Goal: Check status: Check status

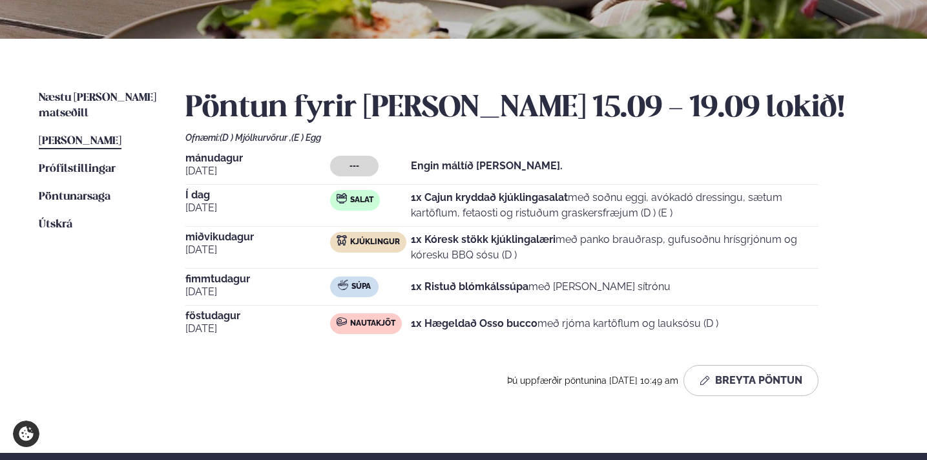
scroll to position [387, 0]
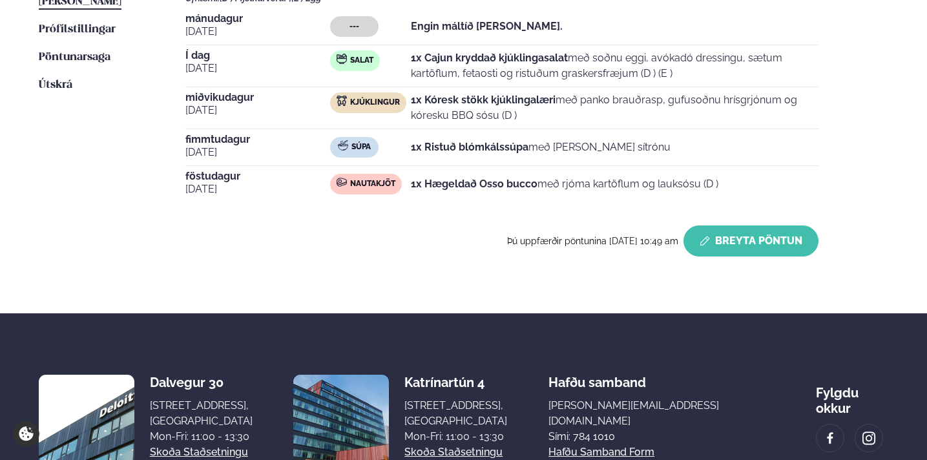
click at [745, 237] on button "Breyta Pöntun" at bounding box center [751, 241] width 135 height 31
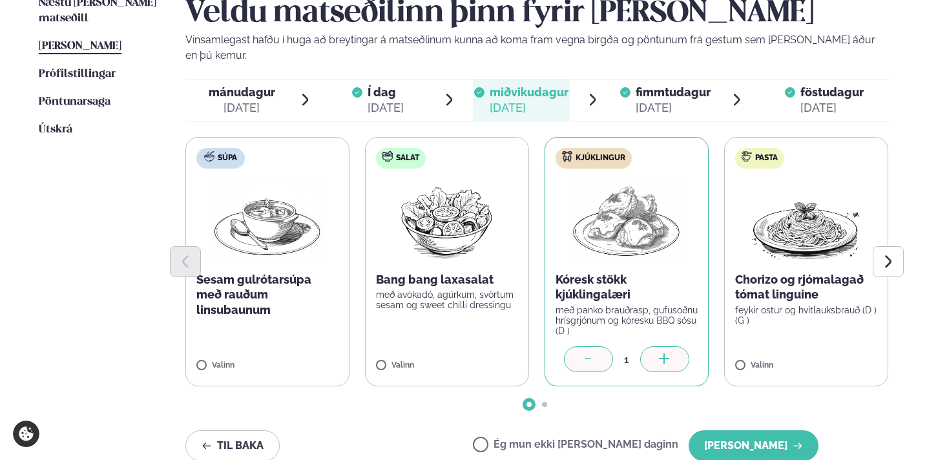
scroll to position [350, 0]
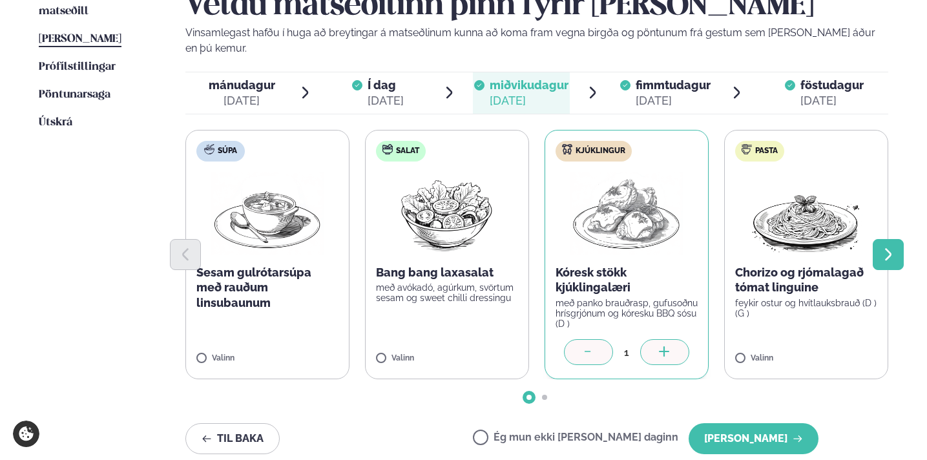
click at [896, 247] on icon "Next slide" at bounding box center [889, 255] width 16 height 16
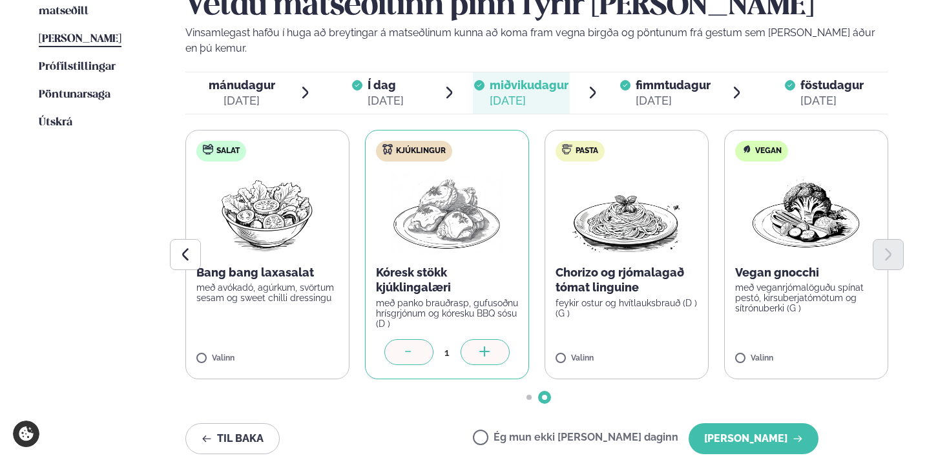
click at [675, 93] on div "[DATE]" at bounding box center [673, 101] width 75 height 16
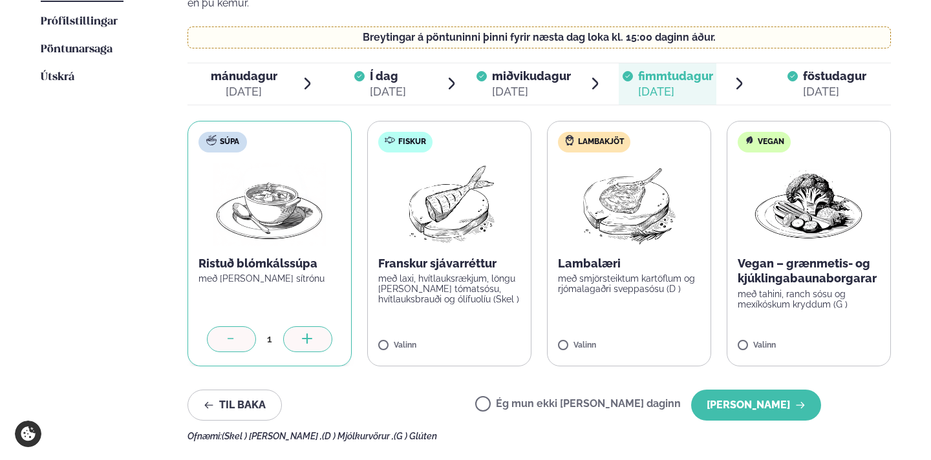
scroll to position [396, 0]
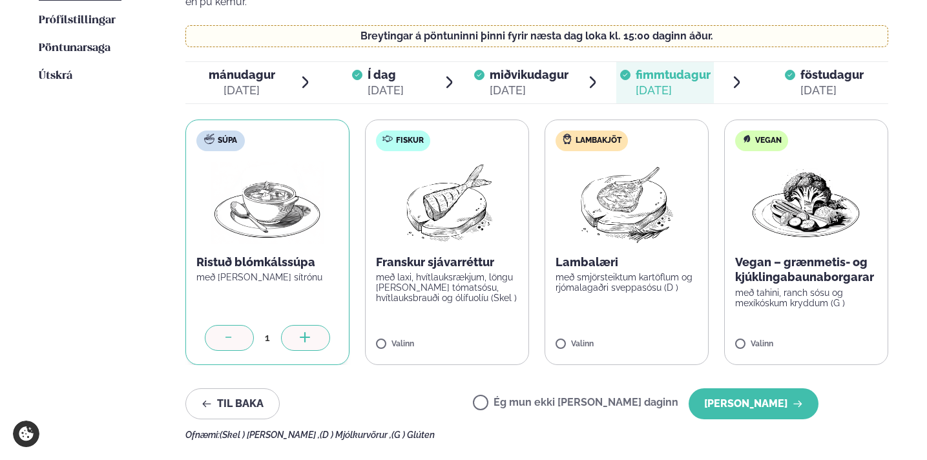
click at [813, 83] on div "[DATE]" at bounding box center [832, 91] width 63 height 16
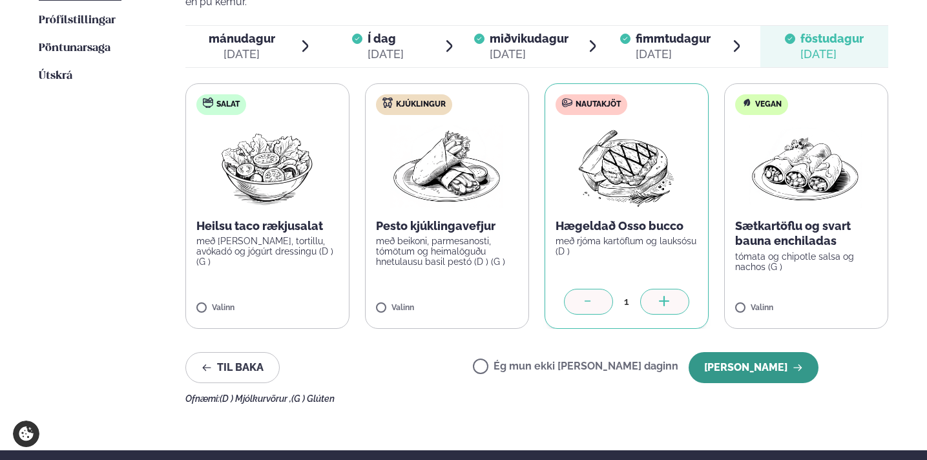
click at [745, 352] on button "[PERSON_NAME]" at bounding box center [754, 367] width 130 height 31
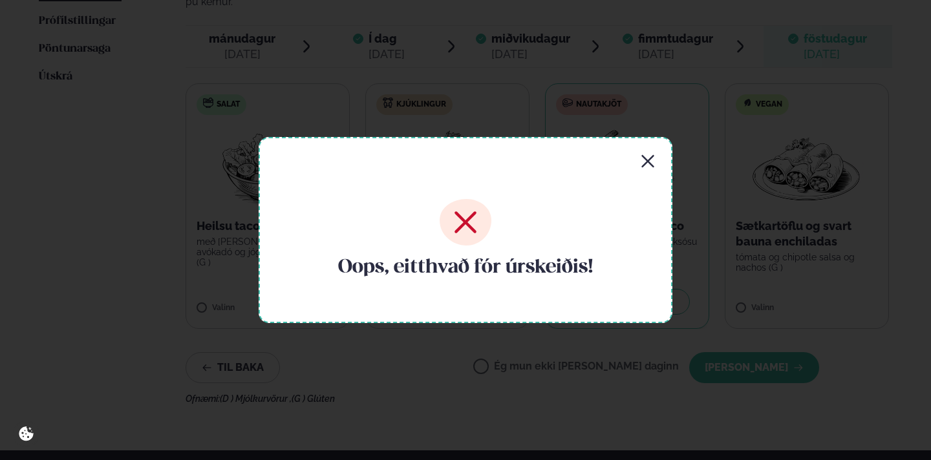
click at [643, 167] on icon "button" at bounding box center [648, 162] width 16 height 16
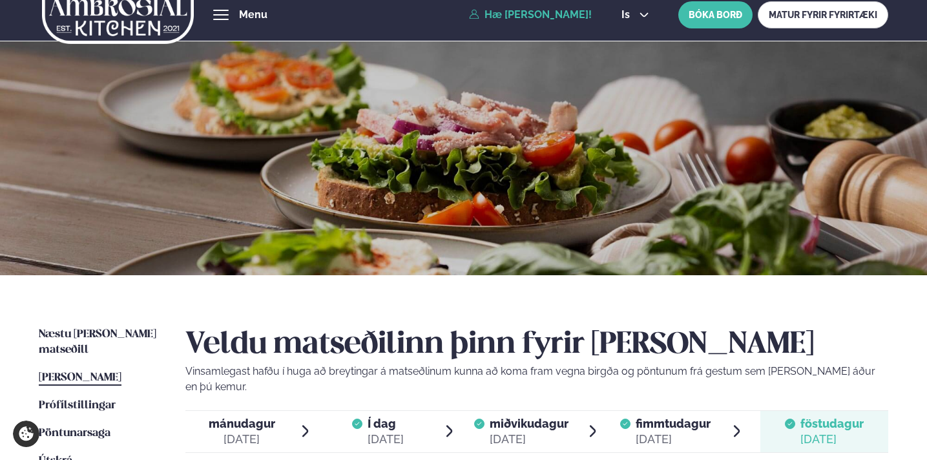
scroll to position [0, 0]
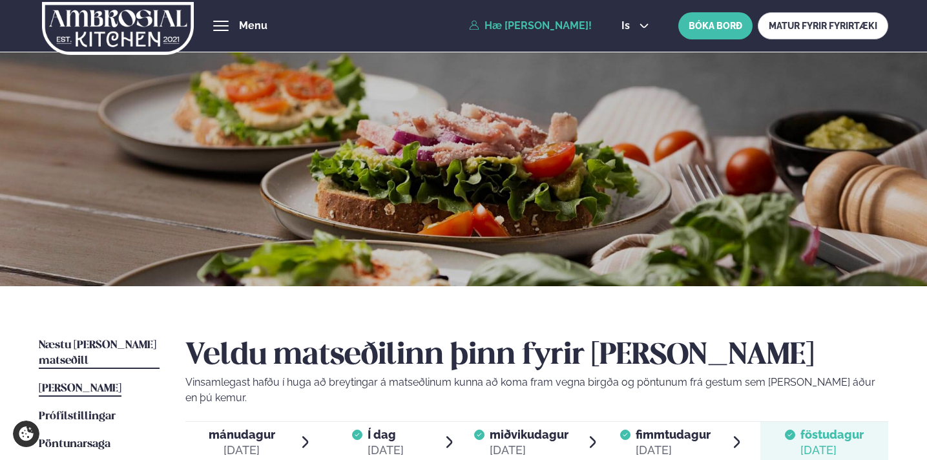
click at [129, 351] on link "Næstu [PERSON_NAME] matseðill Næsta vika" at bounding box center [99, 353] width 121 height 31
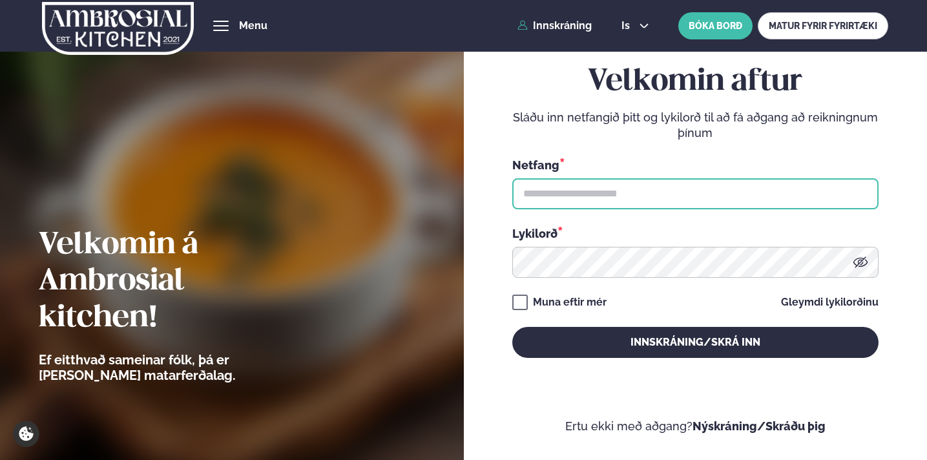
type input "**********"
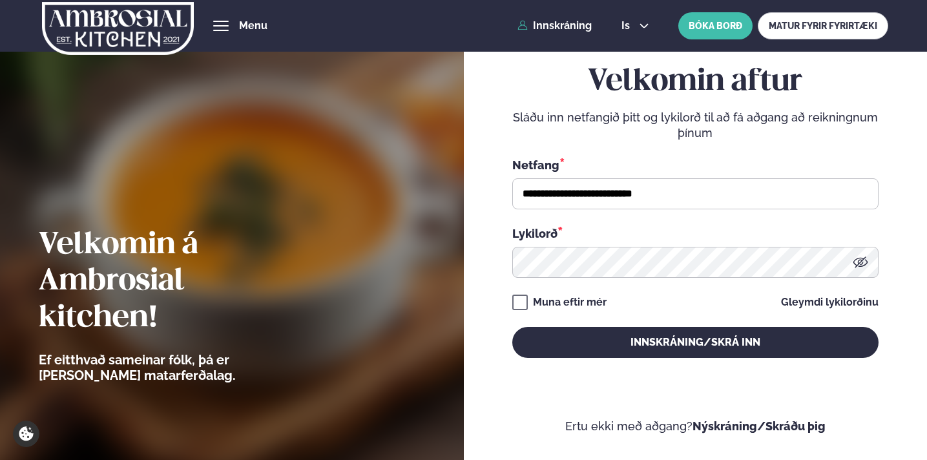
scroll to position [11, 0]
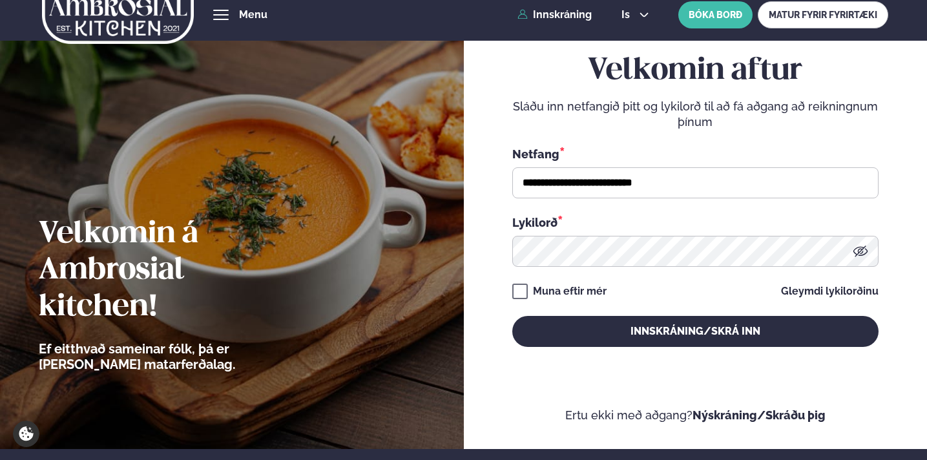
click at [564, 356] on div "**********" at bounding box center [696, 200] width 366 height 396
